Goal: Register for event/course

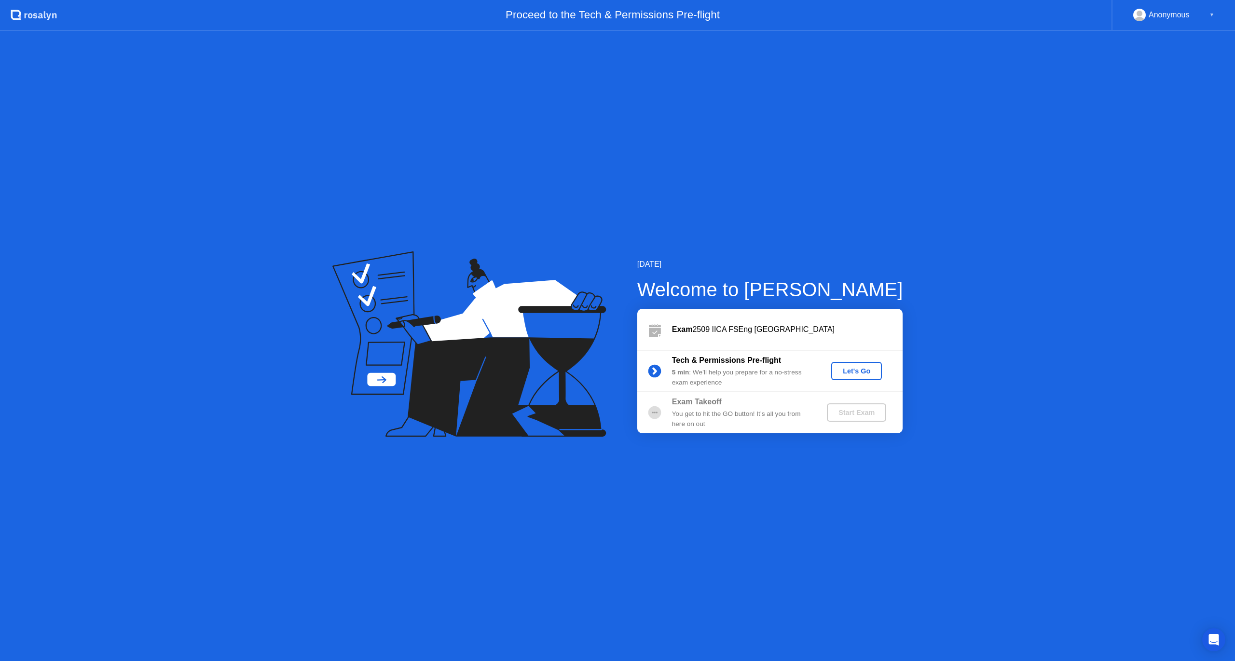
click at [855, 367] on div "Let's Go" at bounding box center [856, 371] width 43 height 8
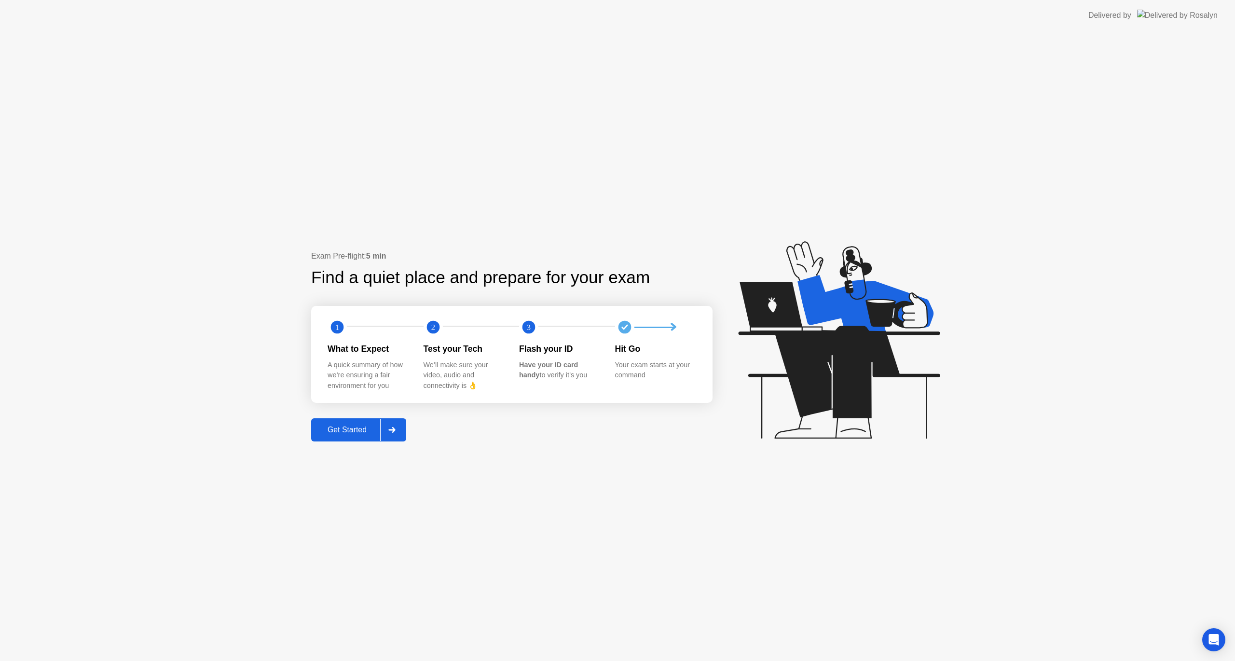
click at [354, 432] on div "Get Started" at bounding box center [347, 430] width 66 height 9
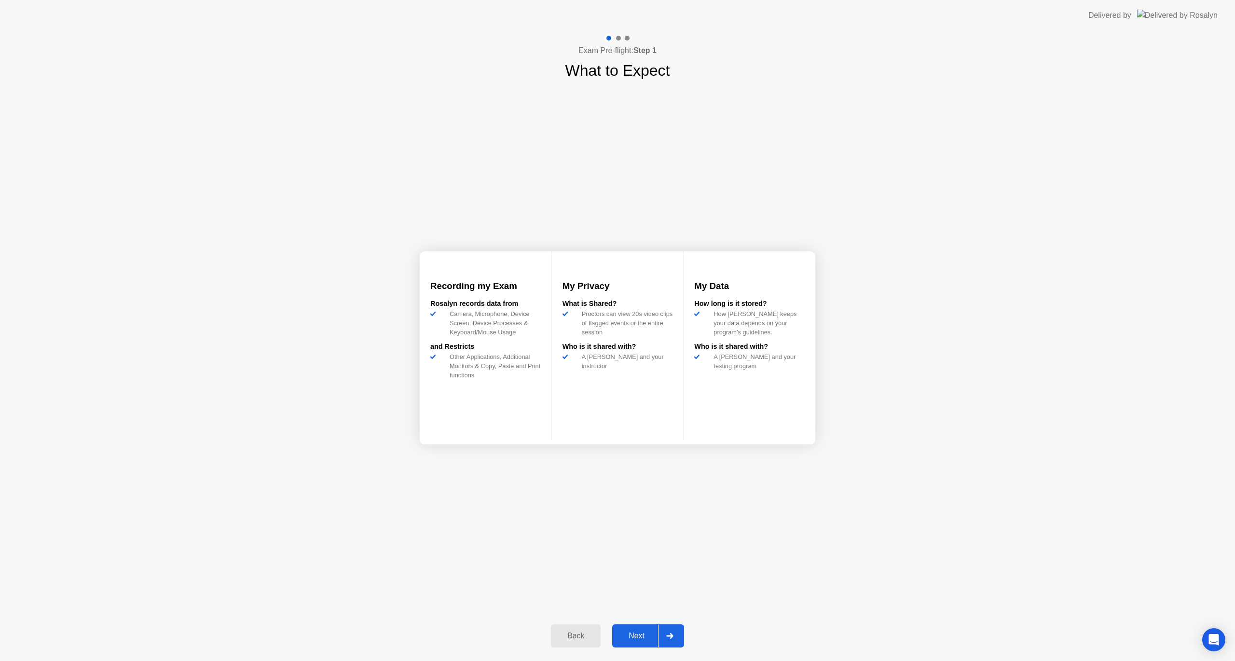
click at [630, 636] on div "Next" at bounding box center [636, 636] width 43 height 9
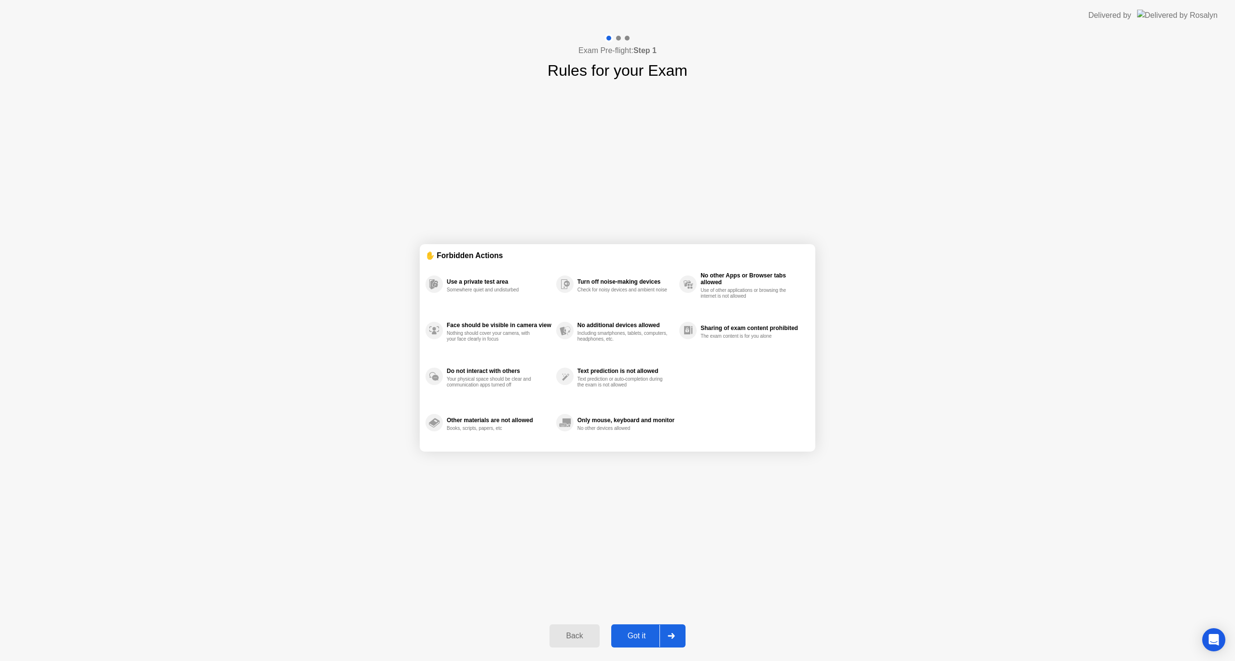
click at [635, 632] on div "Got it" at bounding box center [636, 636] width 45 height 9
select select "**********"
select select "*******"
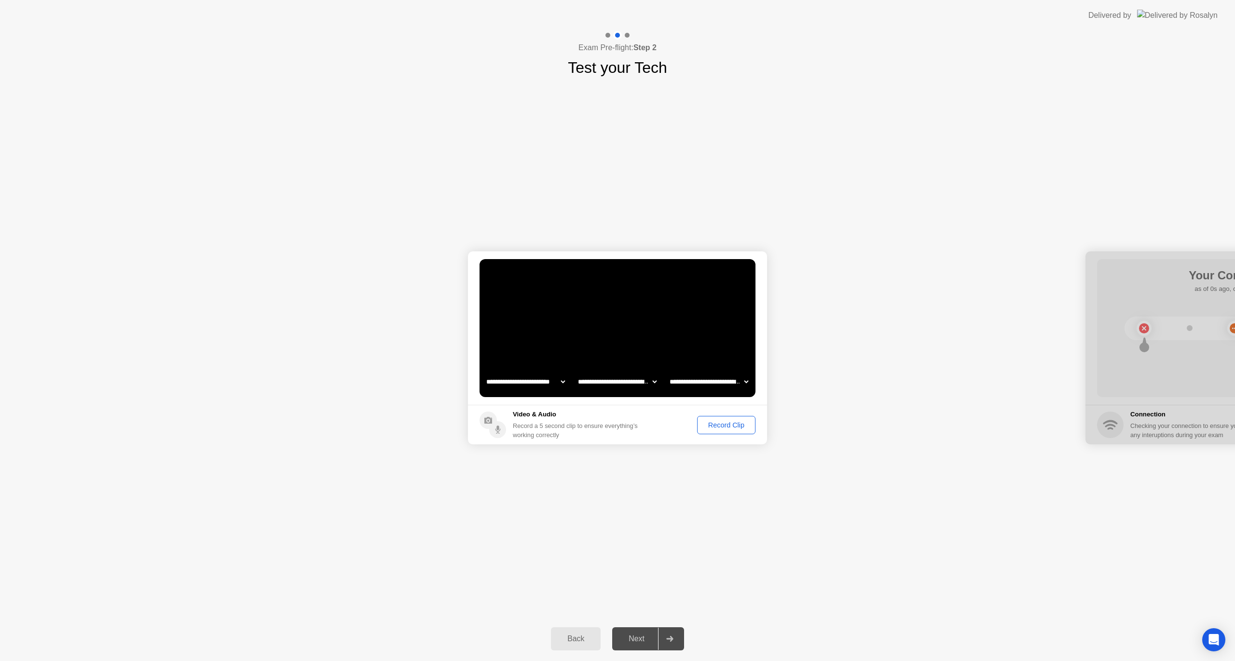
click at [725, 426] on div "Record Clip" at bounding box center [727, 425] width 52 height 8
click at [663, 432] on button "Replay Clip" at bounding box center [673, 425] width 69 height 20
click at [633, 634] on div "Next" at bounding box center [636, 638] width 43 height 9
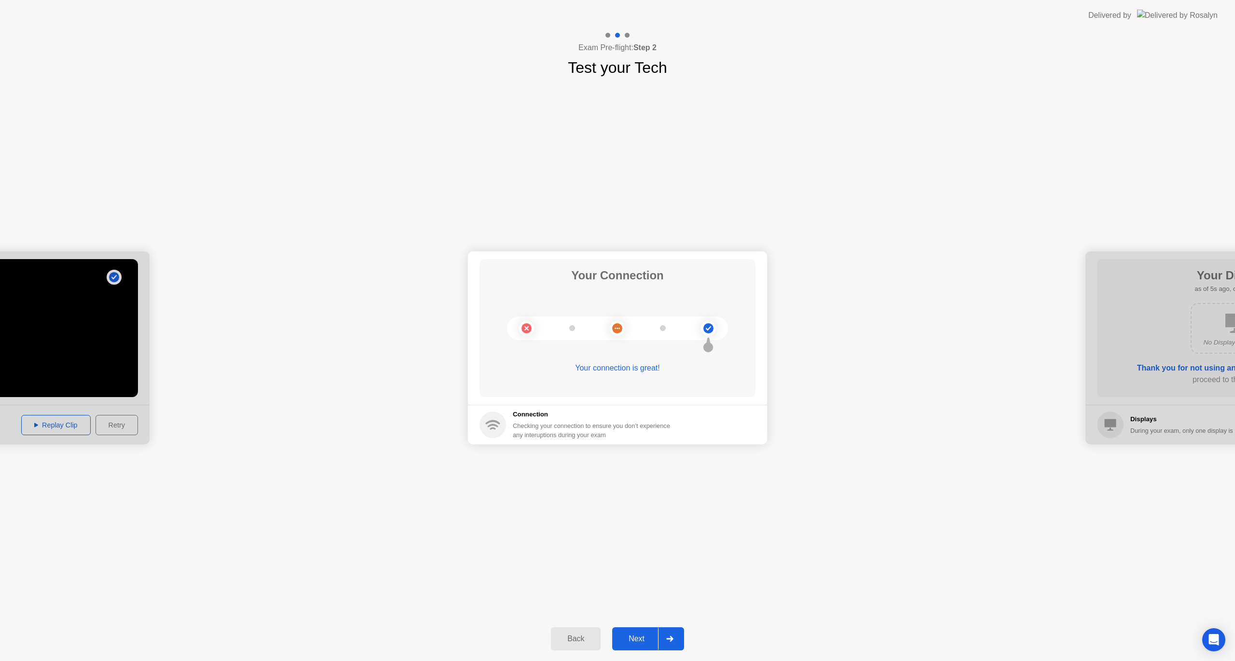
drag, startPoint x: 648, startPoint y: 638, endPoint x: 638, endPoint y: 558, distance: 80.8
click at [648, 637] on div "Next" at bounding box center [636, 638] width 43 height 9
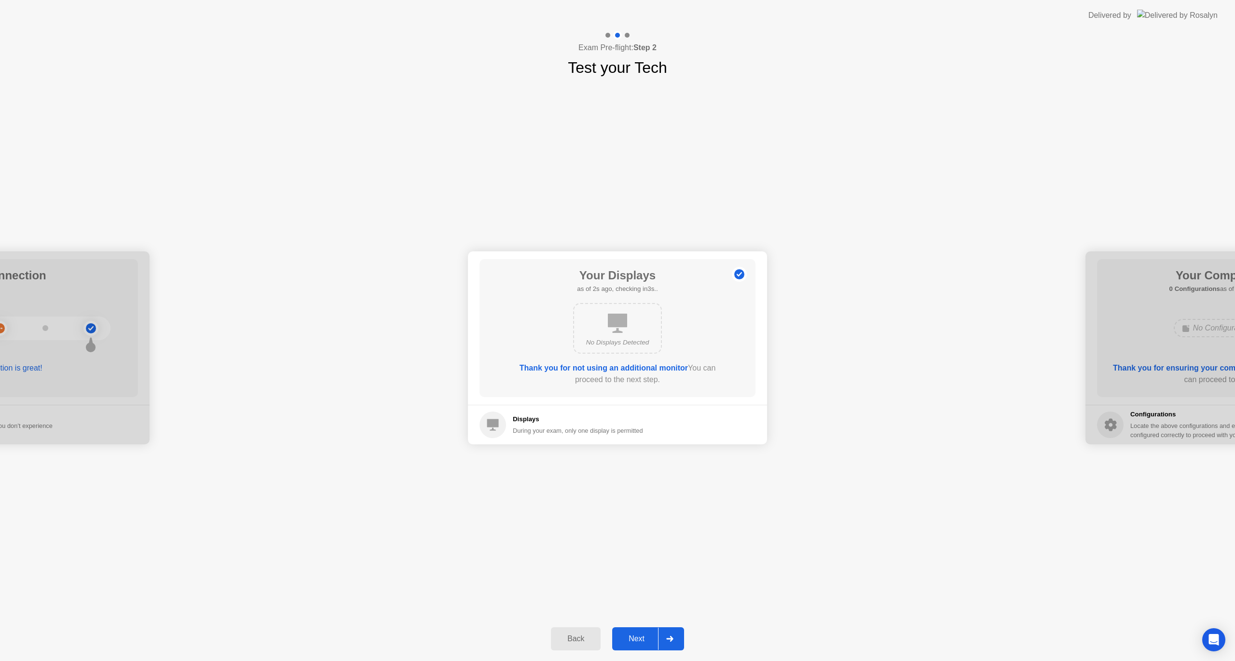
click at [634, 642] on div "Next" at bounding box center [636, 638] width 43 height 9
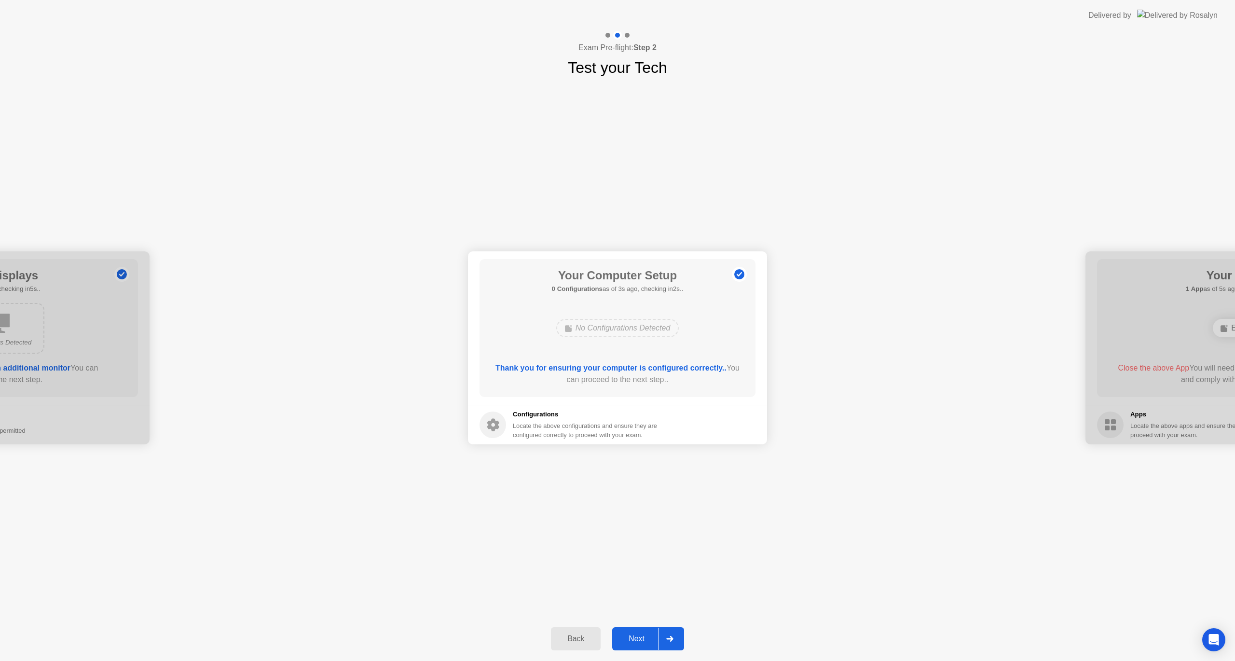
click at [635, 640] on div "Next" at bounding box center [636, 638] width 43 height 9
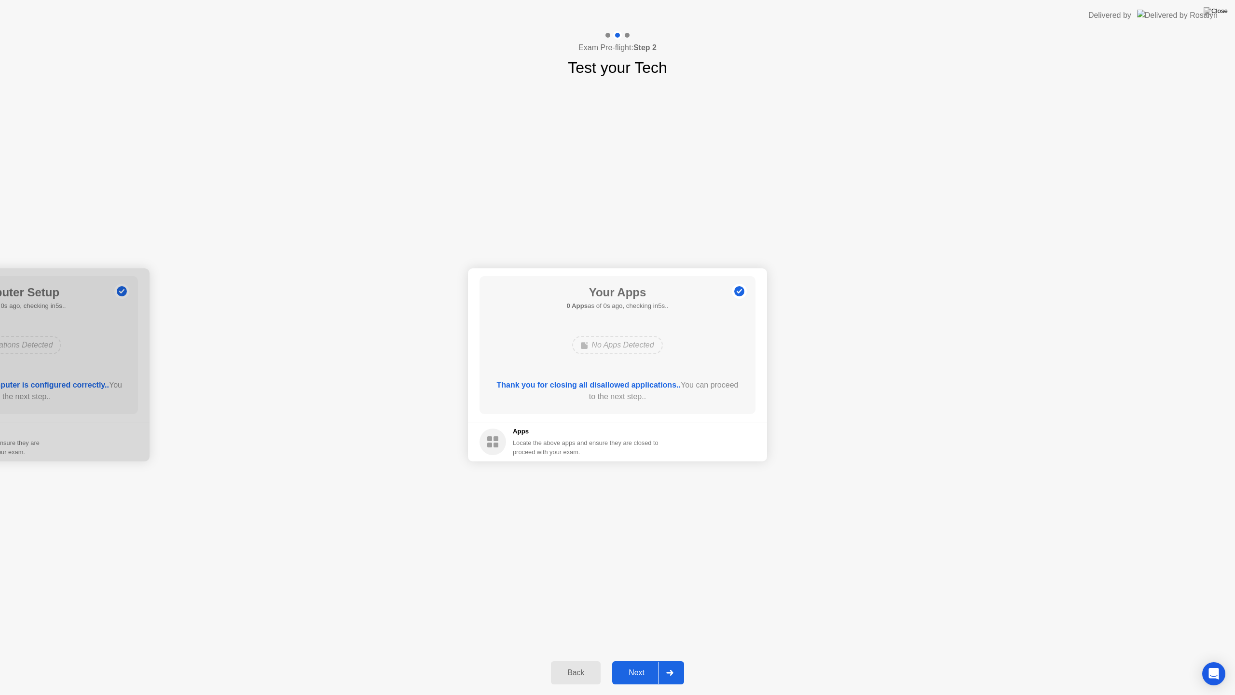
click at [639, 660] on button "Next" at bounding box center [648, 672] width 72 height 23
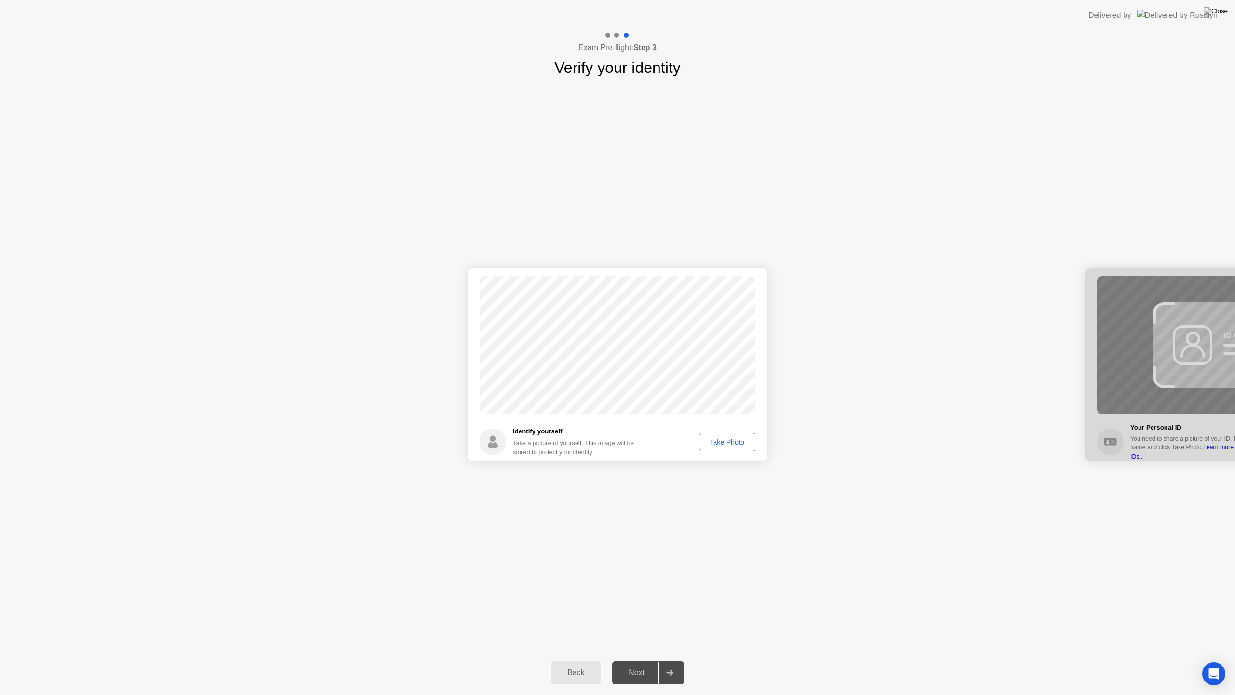
click at [729, 440] on div "Take Photo" at bounding box center [727, 442] width 50 height 8
click at [635, 660] on div "Next" at bounding box center [636, 672] width 43 height 9
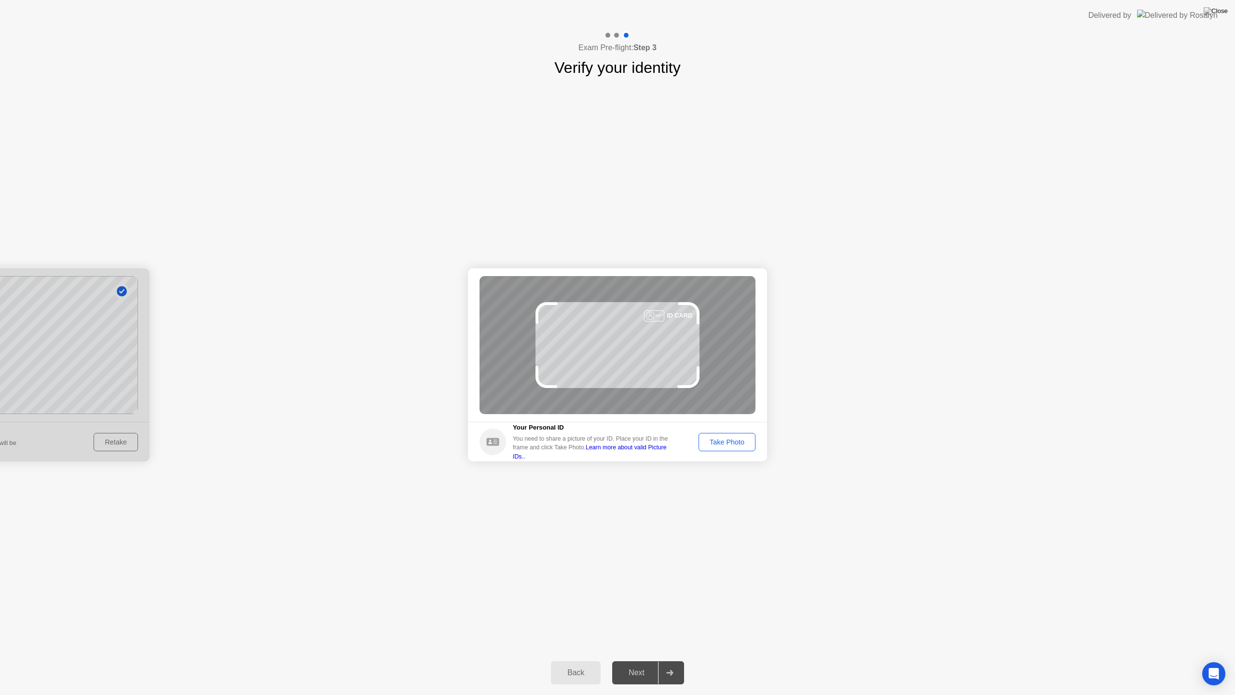
click at [737, 571] on div "Success Photo is correctly taken Identify yourself Take a picture of yourself. …" at bounding box center [617, 364] width 1235 height 571
click at [733, 444] on div "Take Photo" at bounding box center [727, 442] width 50 height 8
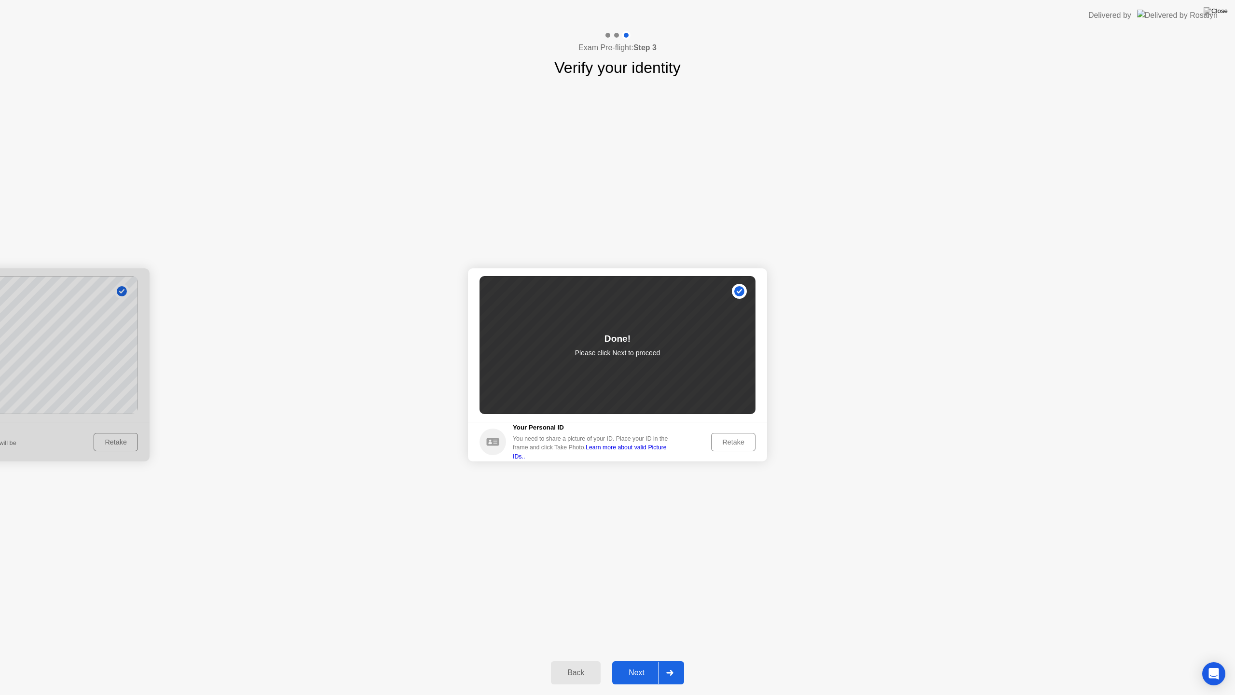
click at [644, 660] on div "Next" at bounding box center [636, 672] width 43 height 9
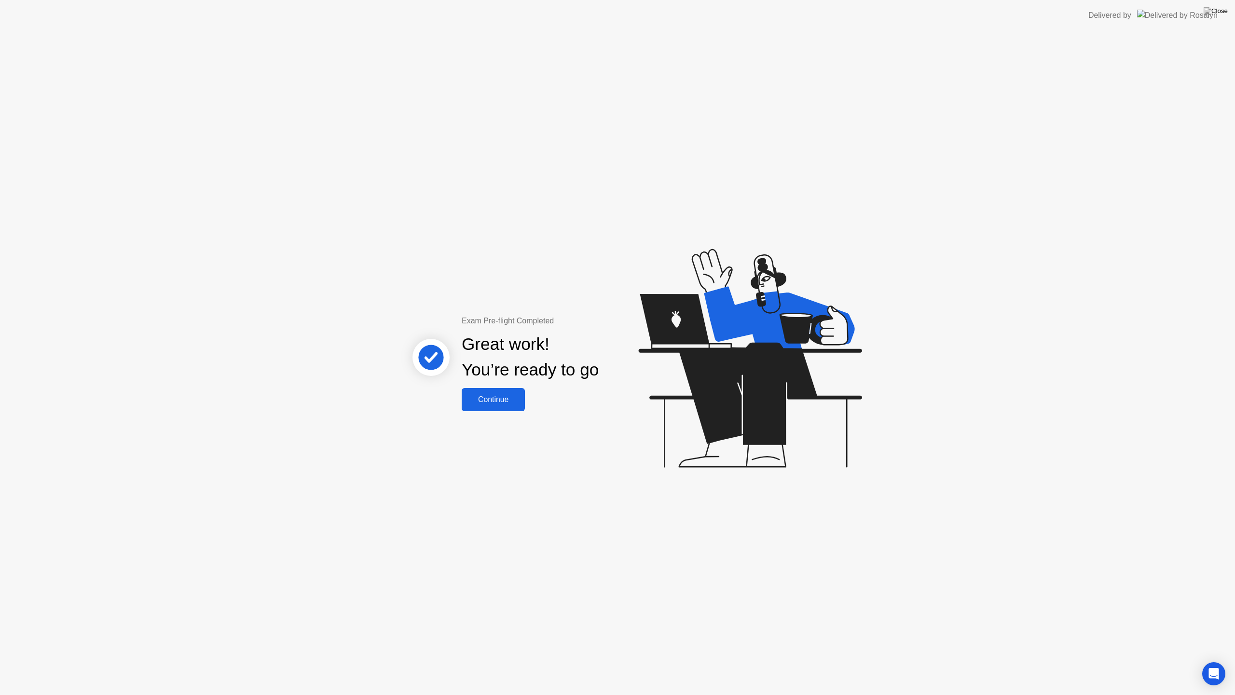
click at [502, 391] on button "Continue" at bounding box center [493, 399] width 63 height 23
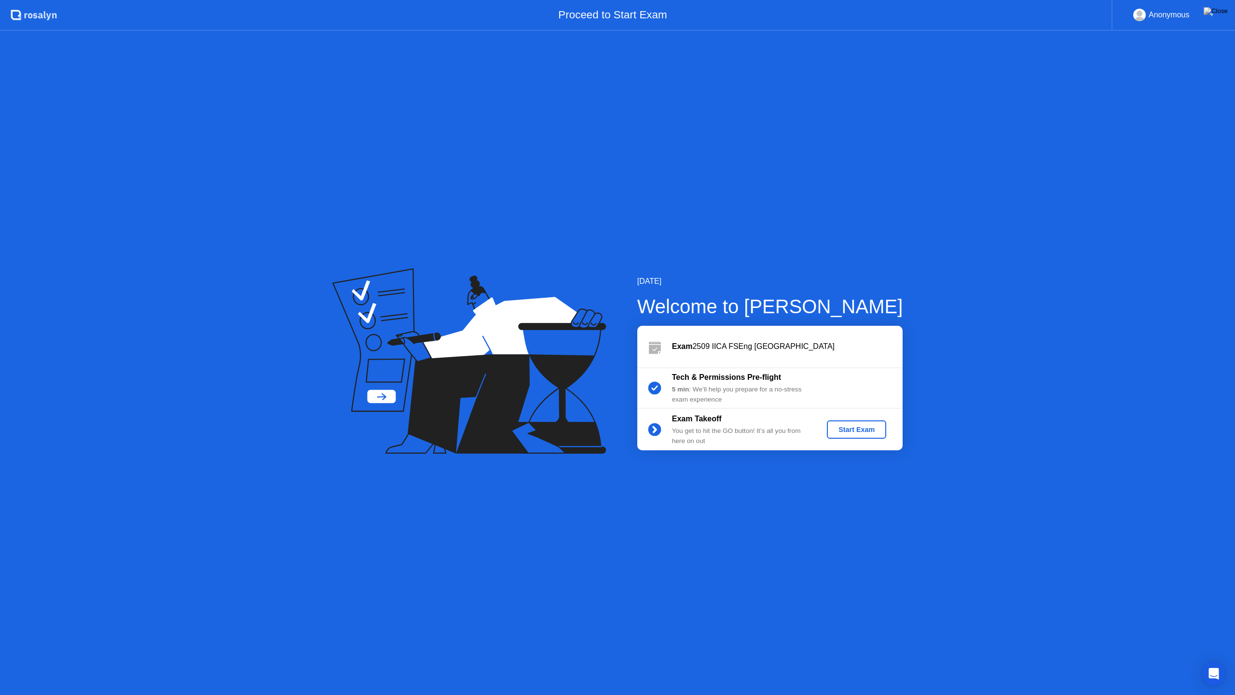
click at [864, 433] on div "Start Exam" at bounding box center [857, 430] width 52 height 8
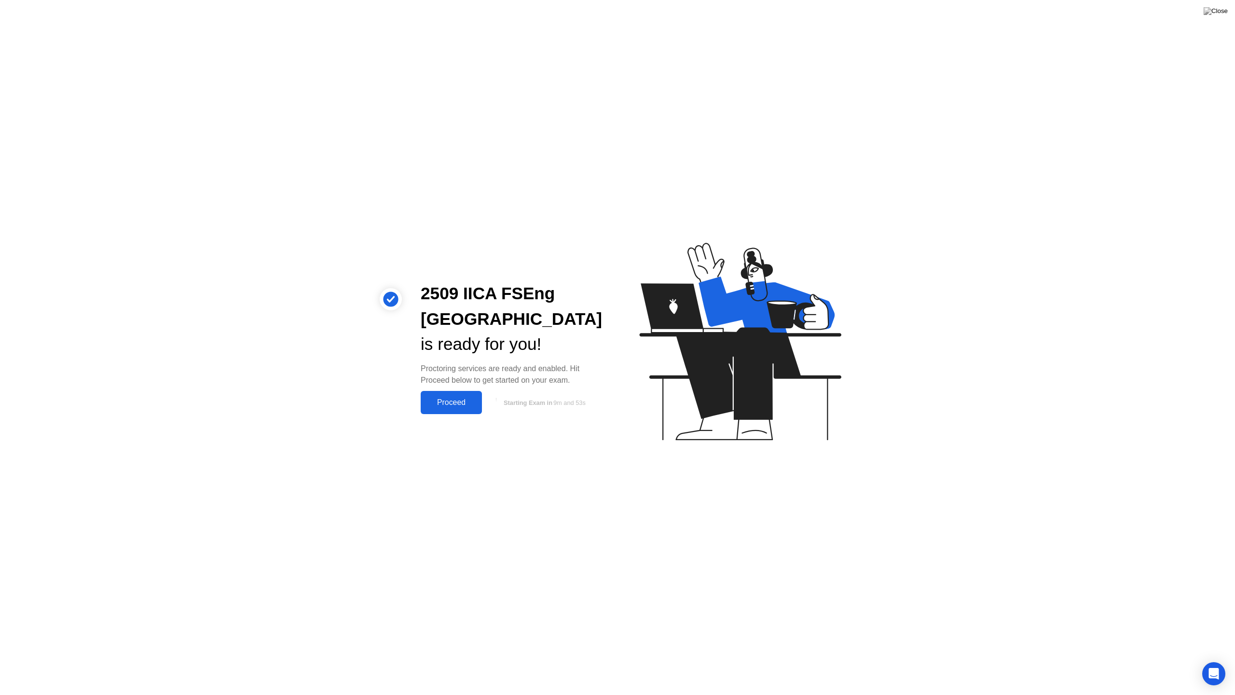
click at [457, 392] on button "Proceed" at bounding box center [451, 402] width 61 height 23
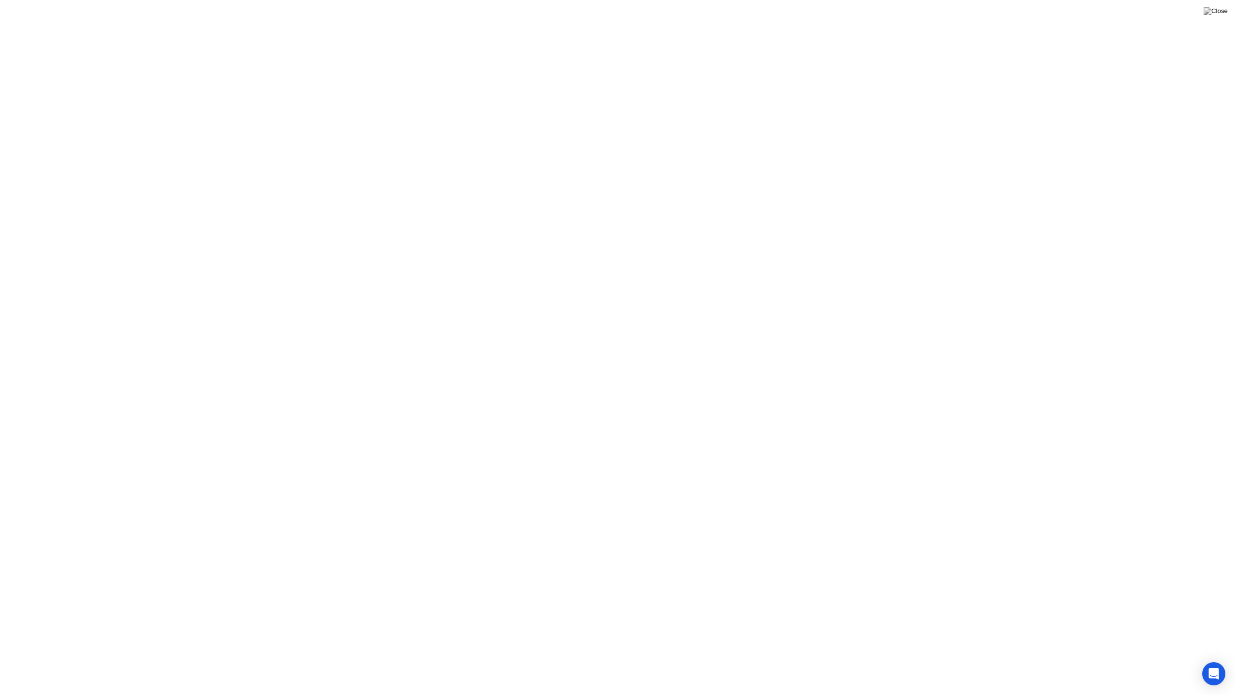
click button "Got it"
